Goal: Transaction & Acquisition: Purchase product/service

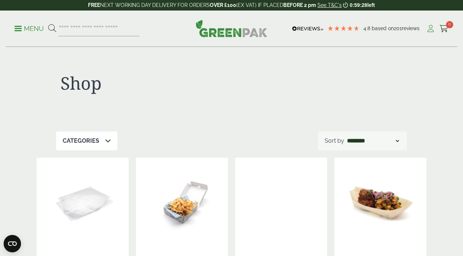
click at [433, 28] on icon at bounding box center [430, 28] width 9 height 7
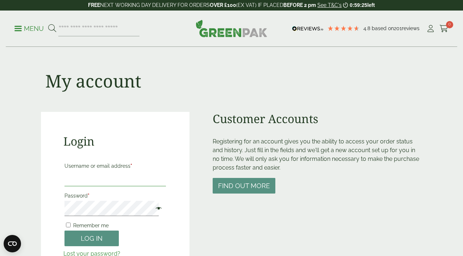
click at [99, 179] on input "Username or email address *" at bounding box center [116, 178] width 102 height 15
type input "**********"
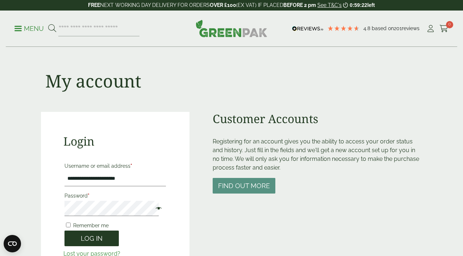
click at [94, 239] on button "Log in" at bounding box center [92, 238] width 54 height 16
click at [97, 236] on button "Log in" at bounding box center [92, 238] width 54 height 16
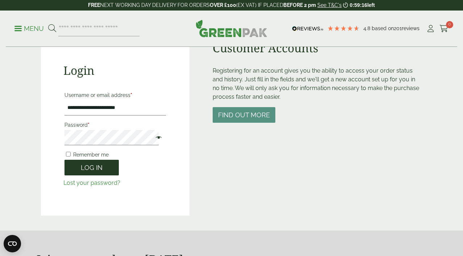
scroll to position [69, 0]
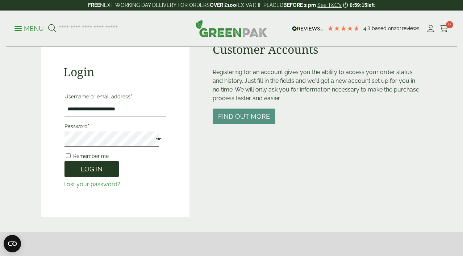
click at [95, 172] on button "Log in" at bounding box center [92, 169] width 54 height 16
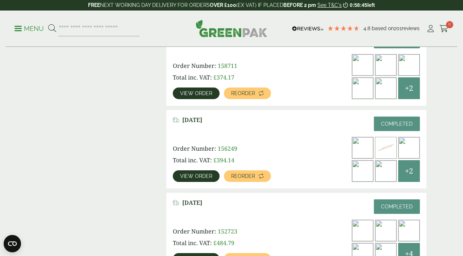
scroll to position [689, 0]
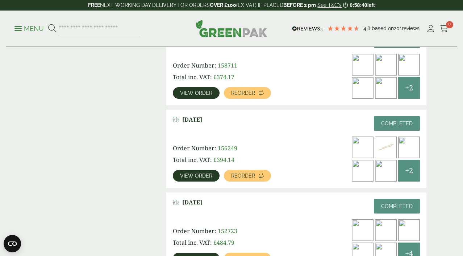
click at [191, 173] on span "View order" at bounding box center [196, 175] width 32 height 5
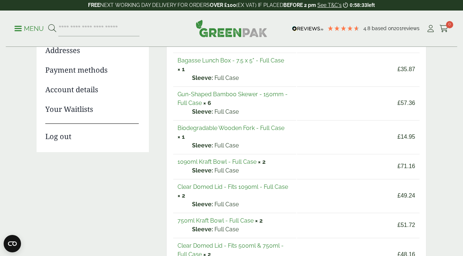
scroll to position [108, 0]
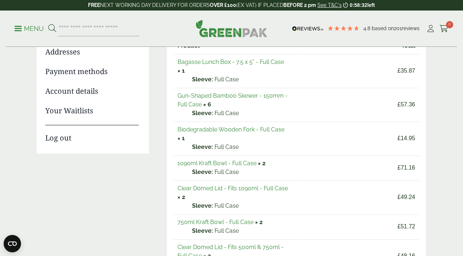
click at [235, 129] on link "Biodegradable Wooden Fork - Full Case" at bounding box center [231, 129] width 107 height 7
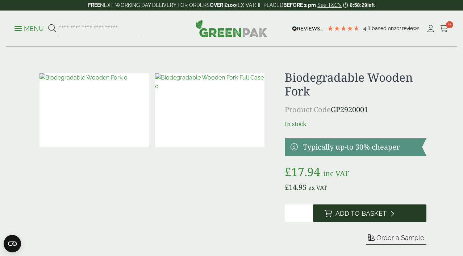
click at [380, 217] on span "Add to Basket" at bounding box center [361, 213] width 51 height 8
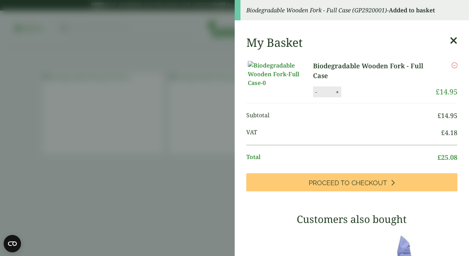
click at [205, 160] on aside "Biodegradable Wooden Fork - Full Case (GP2920001) - Added to basket My Basket B…" at bounding box center [234, 128] width 469 height 256
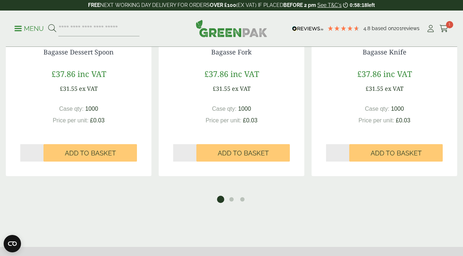
scroll to position [668, 0]
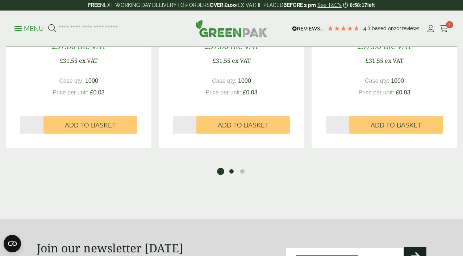
click at [230, 175] on button "2" at bounding box center [231, 171] width 7 height 7
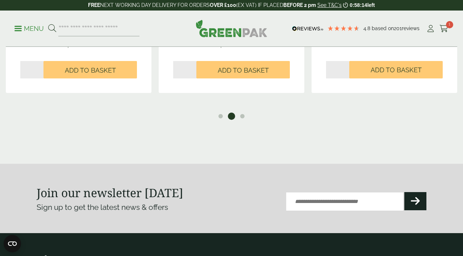
scroll to position [735, 0]
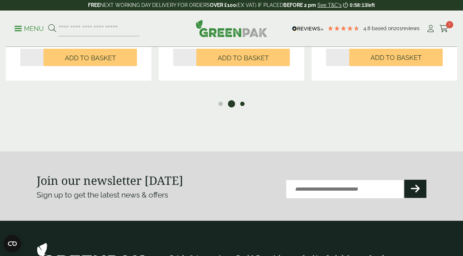
click at [243, 107] on button "3" at bounding box center [242, 103] width 7 height 7
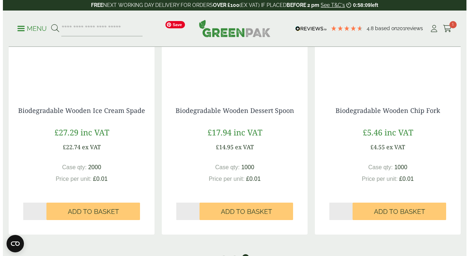
scroll to position [582, 0]
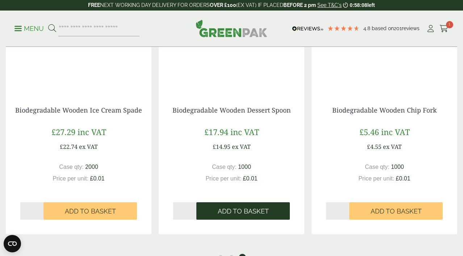
click at [234, 215] on span "Add to Basket" at bounding box center [243, 211] width 51 height 8
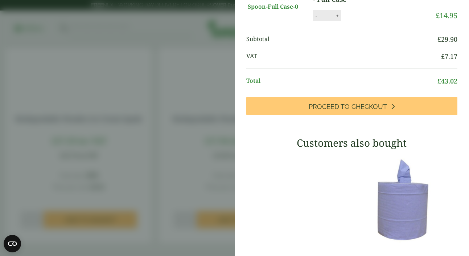
scroll to position [140, 0]
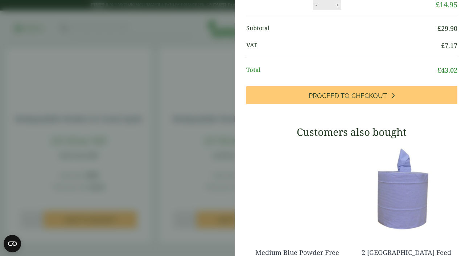
click at [337, 8] on button "+" at bounding box center [337, 5] width 7 height 6
click at [337, 10] on div "Biodegradable Wooden Dessert Spoon - Full Case quantity - * + Update" at bounding box center [365, 4] width 105 height 11
click at [334, 8] on button "+" at bounding box center [337, 5] width 7 height 6
type input "*"
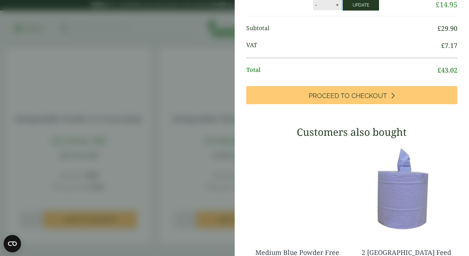
click at [352, 11] on button "Update" at bounding box center [361, 5] width 36 height 11
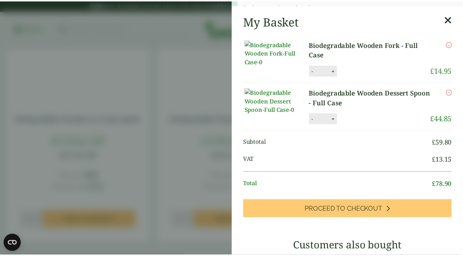
scroll to position [0, 0]
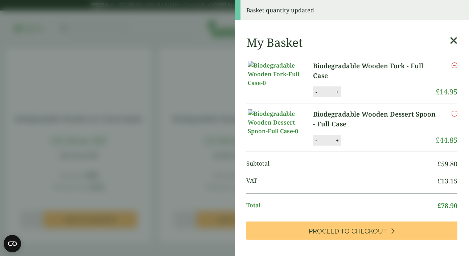
click at [170, 66] on aside "Basket quantity updated My Basket Biodegradable Wooden Fork - Full Case Biodegr…" at bounding box center [234, 128] width 469 height 256
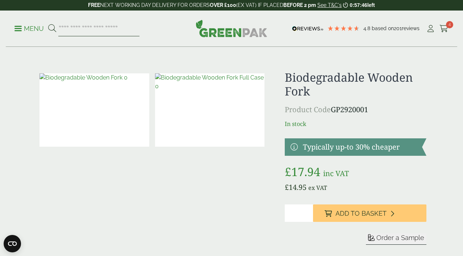
click at [138, 29] on input "search" at bounding box center [98, 28] width 81 height 15
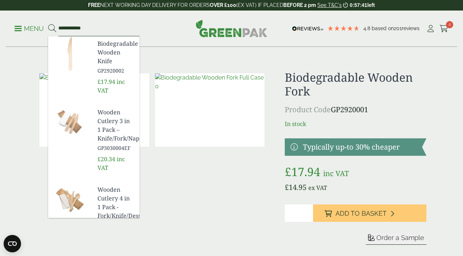
type input "**********"
click at [116, 46] on span "Biodegradable Wooden Knife" at bounding box center [116, 52] width 36 height 26
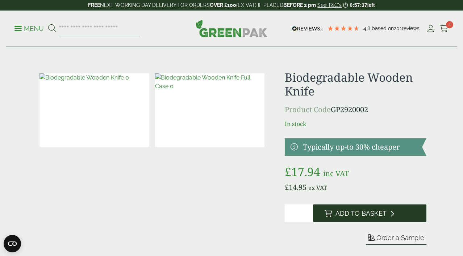
click at [379, 217] on span "Add to Basket" at bounding box center [361, 213] width 51 height 8
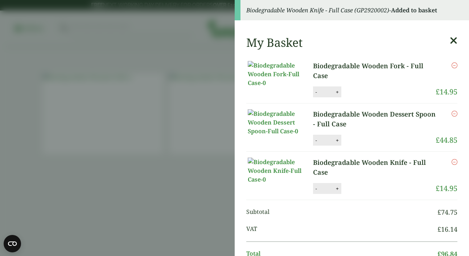
click at [192, 155] on aside "Biodegradable Wooden Knife - Full Case (GP2920002) - Added to basket My Basket …" at bounding box center [234, 128] width 469 height 256
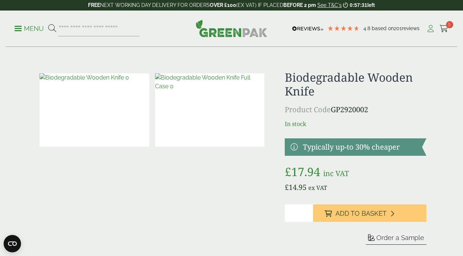
click at [426, 28] on icon at bounding box center [430, 28] width 9 height 7
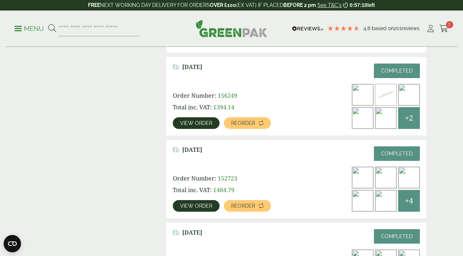
scroll to position [739, 0]
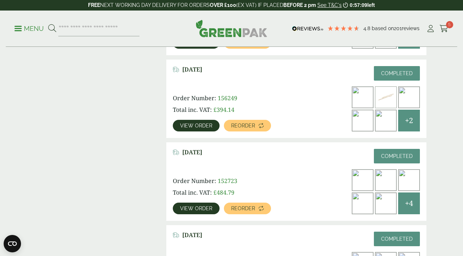
click at [407, 198] on span "+4" at bounding box center [409, 203] width 8 height 11
click at [203, 206] on span "View order" at bounding box center [196, 208] width 32 height 5
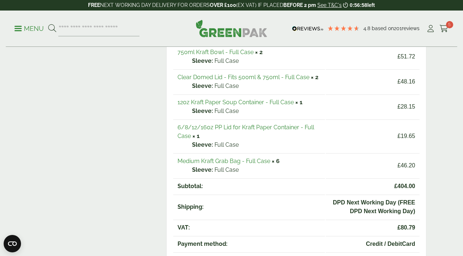
scroll to position [227, 0]
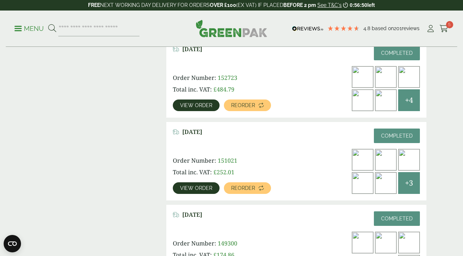
scroll to position [815, 0]
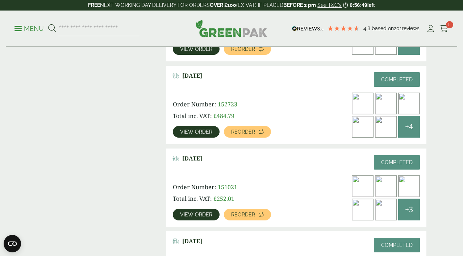
click at [205, 212] on span "View order" at bounding box center [196, 214] width 32 height 5
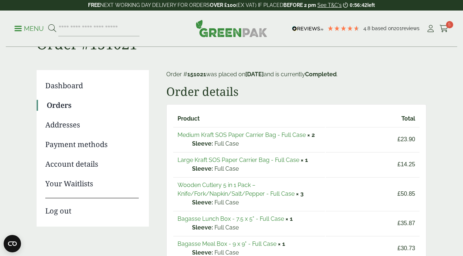
scroll to position [35, 0]
click at [126, 35] on input "search" at bounding box center [98, 28] width 81 height 15
type input "****"
click at [48, 24] on button at bounding box center [52, 28] width 8 height 9
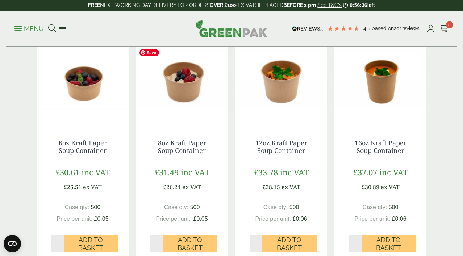
click at [167, 79] on img at bounding box center [182, 79] width 92 height 91
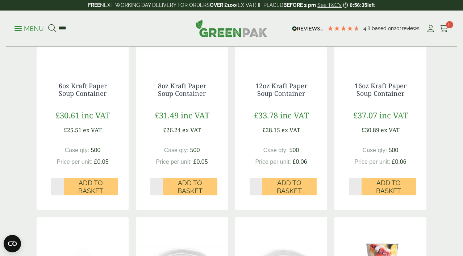
scroll to position [195, 0]
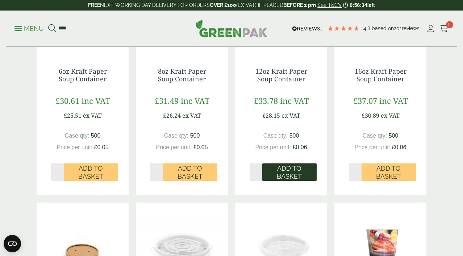
click at [296, 180] on span "Add to Basket" at bounding box center [290, 172] width 44 height 16
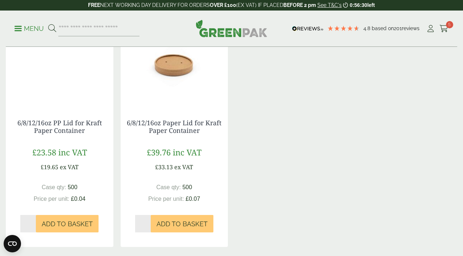
scroll to position [627, 0]
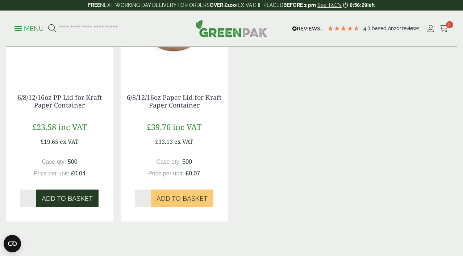
click at [87, 202] on span "Add to Basket" at bounding box center [67, 198] width 51 height 8
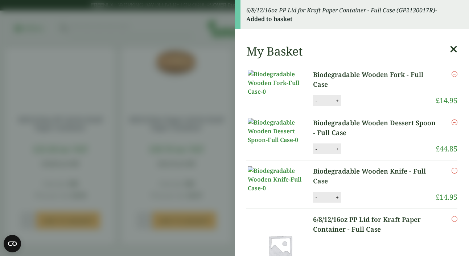
click at [172, 105] on aside "6/8/12/16oz PP Lid for Kraft Paper Container - Full Case (GP2130017R) - Added t…" at bounding box center [234, 128] width 469 height 256
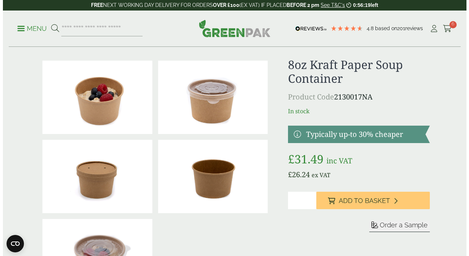
scroll to position [0, 0]
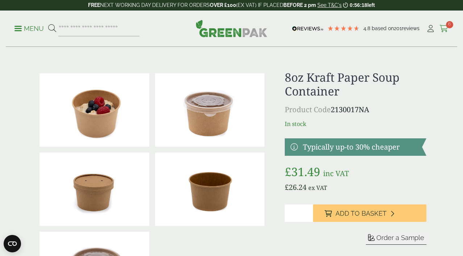
click at [446, 32] on icon at bounding box center [444, 28] width 9 height 7
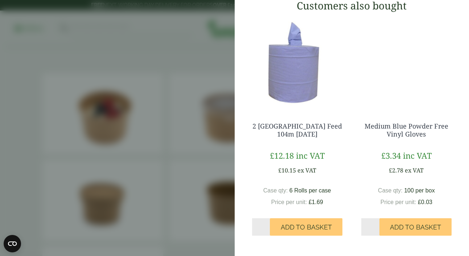
scroll to position [379, 0]
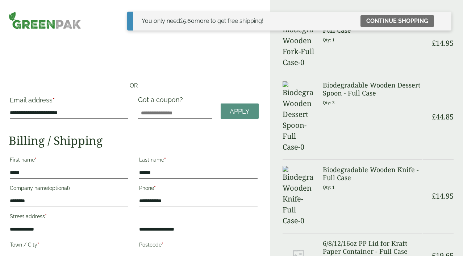
click at [404, 21] on link "Continue shopping" at bounding box center [398, 21] width 74 height 12
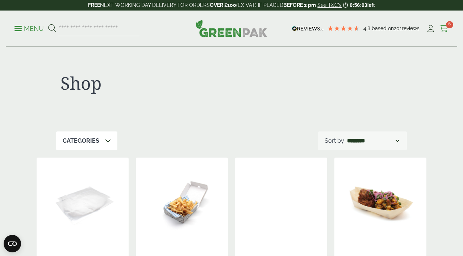
click at [445, 28] on icon at bounding box center [444, 28] width 9 height 7
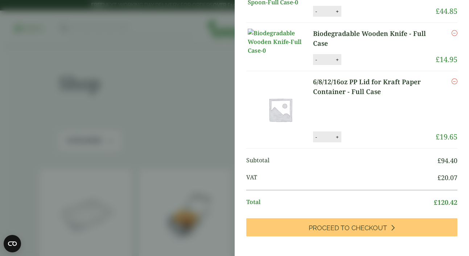
scroll to position [99, 0]
click at [339, 14] on button "+" at bounding box center [337, 11] width 7 height 6
type input "*"
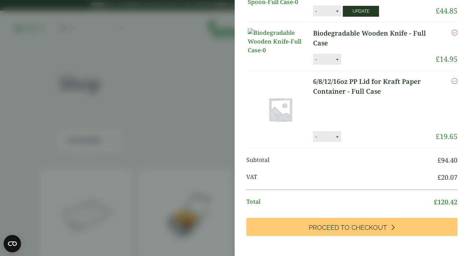
click at [356, 17] on button "Update" at bounding box center [361, 11] width 36 height 11
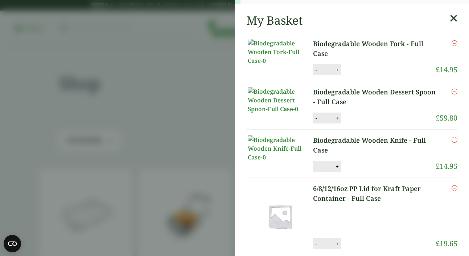
scroll to position [0, 0]
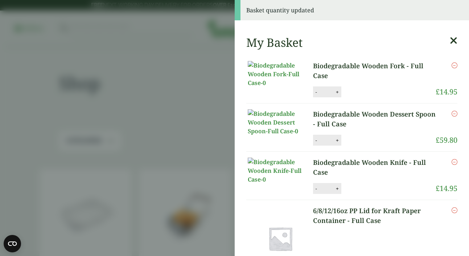
click at [189, 59] on aside "Basket quantity updated My Basket Biodegradable Wooden Fork - Full Case Biodegr…" at bounding box center [234, 128] width 469 height 256
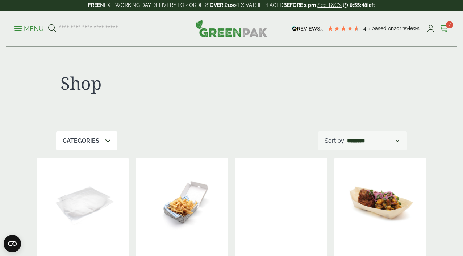
click at [450, 25] on span "7" at bounding box center [449, 24] width 7 height 7
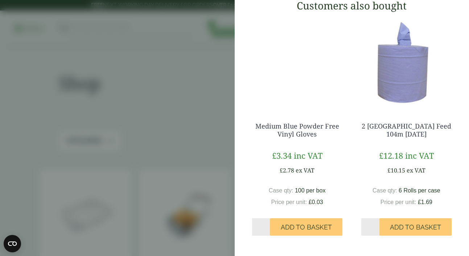
scroll to position [449, 0]
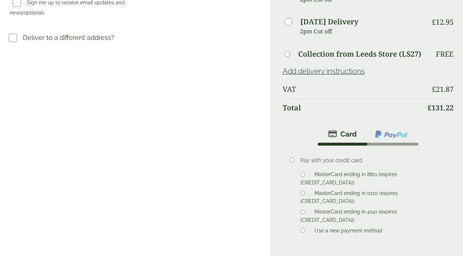
scroll to position [302, 0]
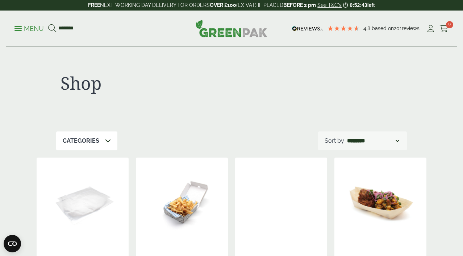
type input "********"
click at [48, 24] on button at bounding box center [52, 28] width 8 height 9
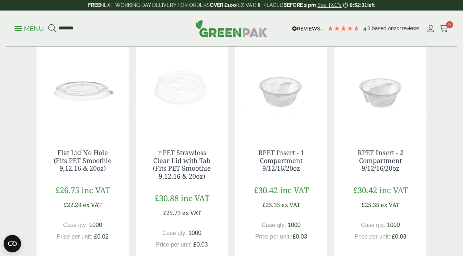
scroll to position [610, 0]
